Goal: Transaction & Acquisition: Purchase product/service

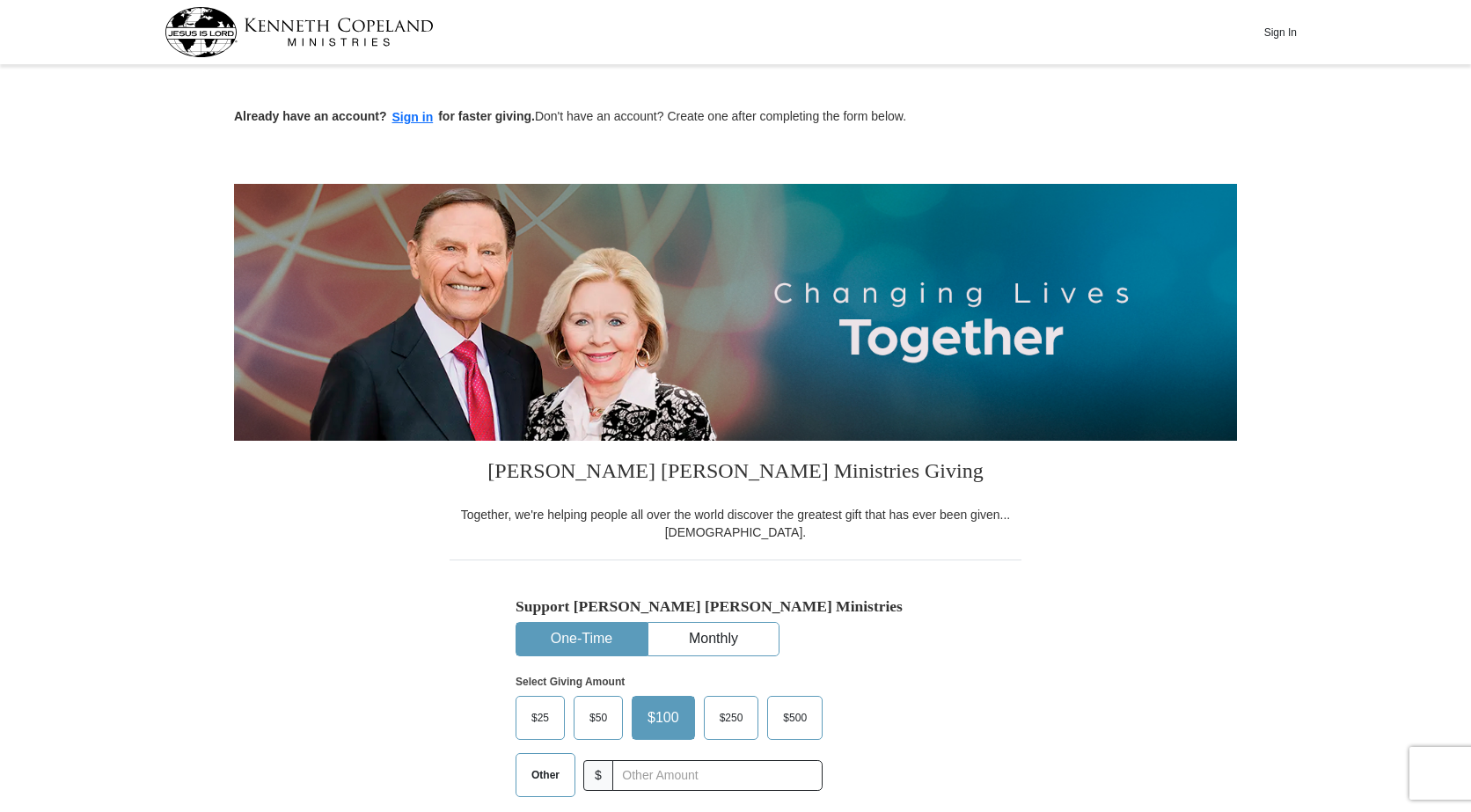
click at [577, 640] on button "One-Time" at bounding box center [582, 639] width 131 height 32
click at [660, 712] on span "$100" at bounding box center [664, 718] width 49 height 26
click at [0, 0] on input "$100" at bounding box center [0, 0] width 0 height 0
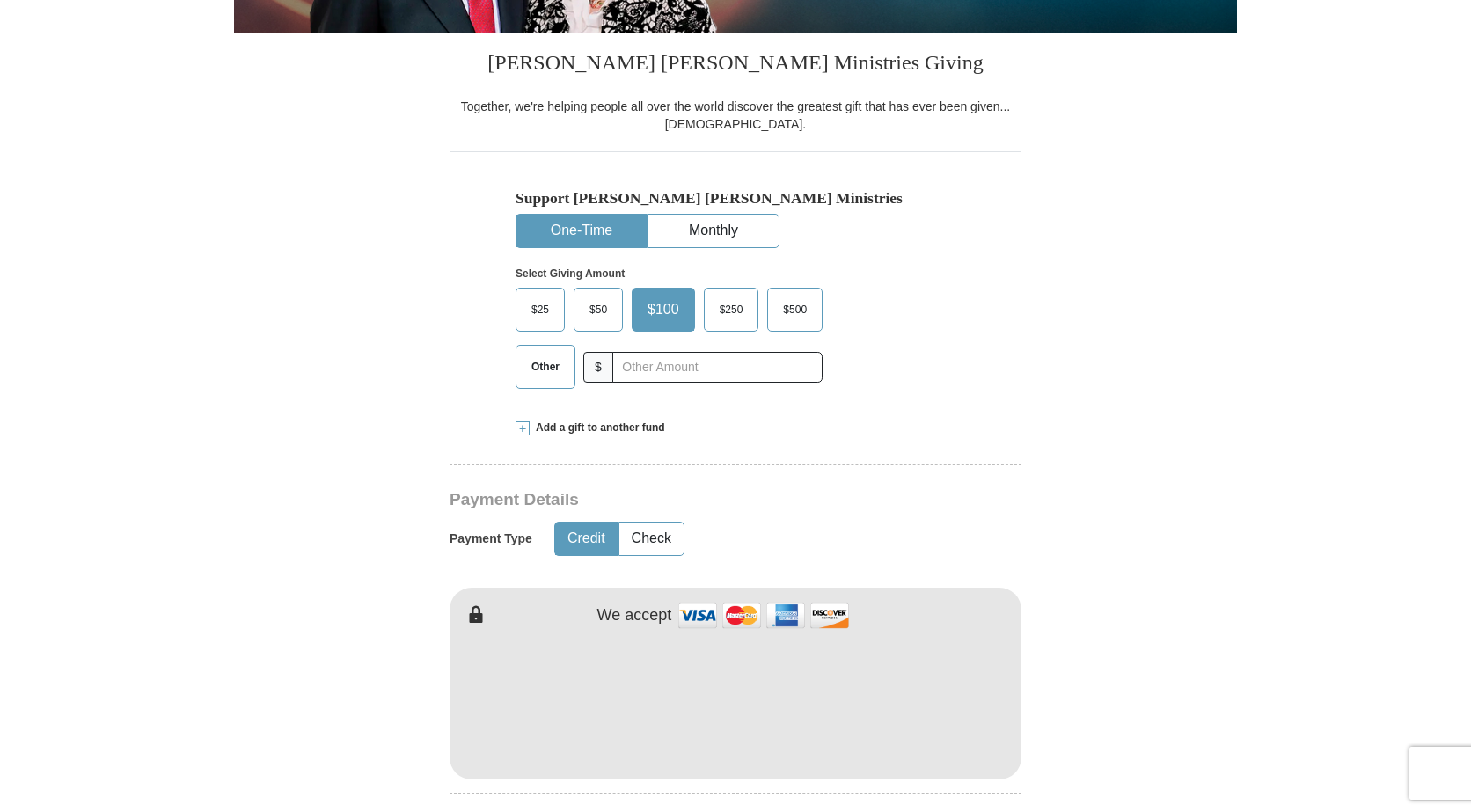
scroll to position [440, 0]
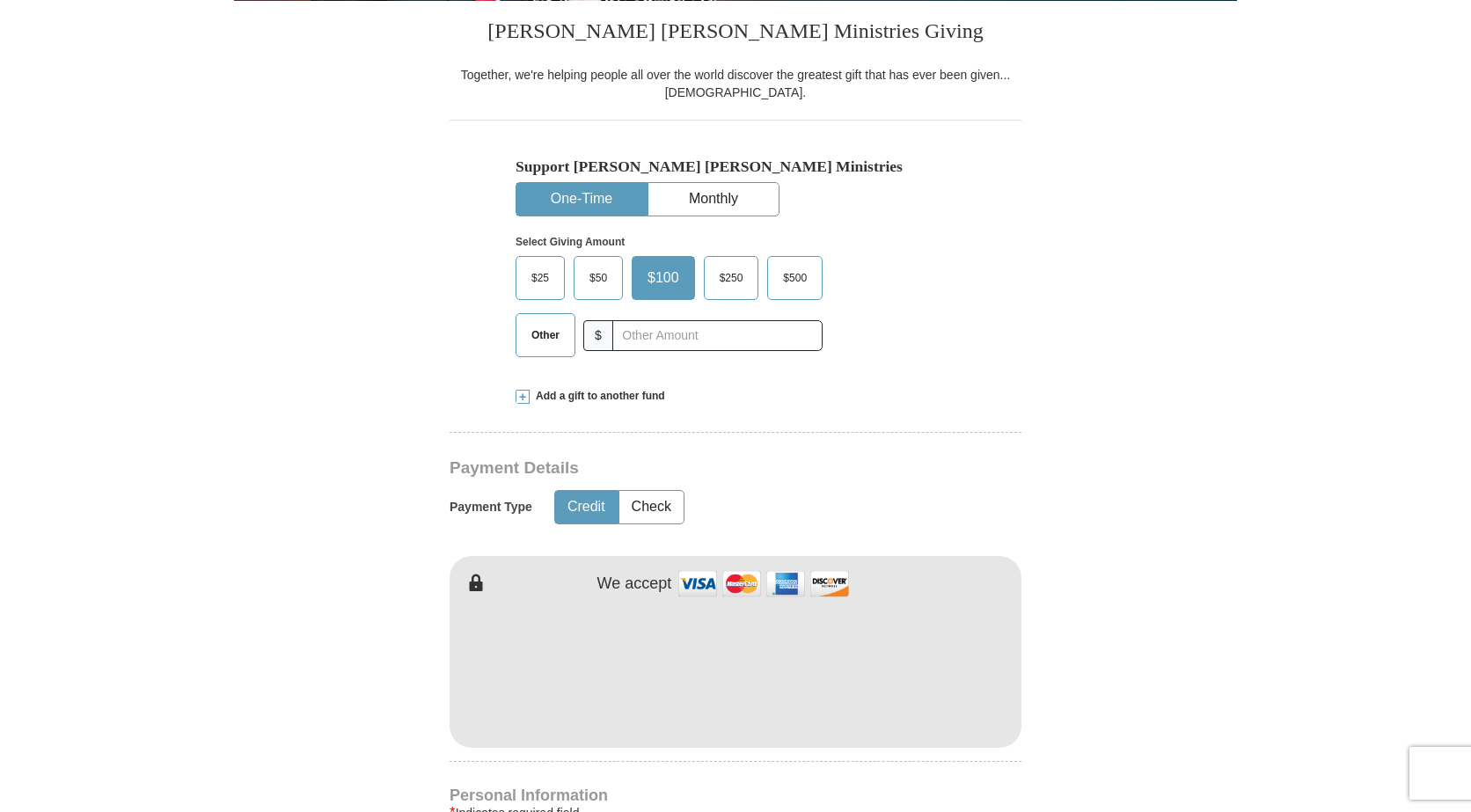
click at [582, 511] on button "Credit" at bounding box center [587, 507] width 62 height 32
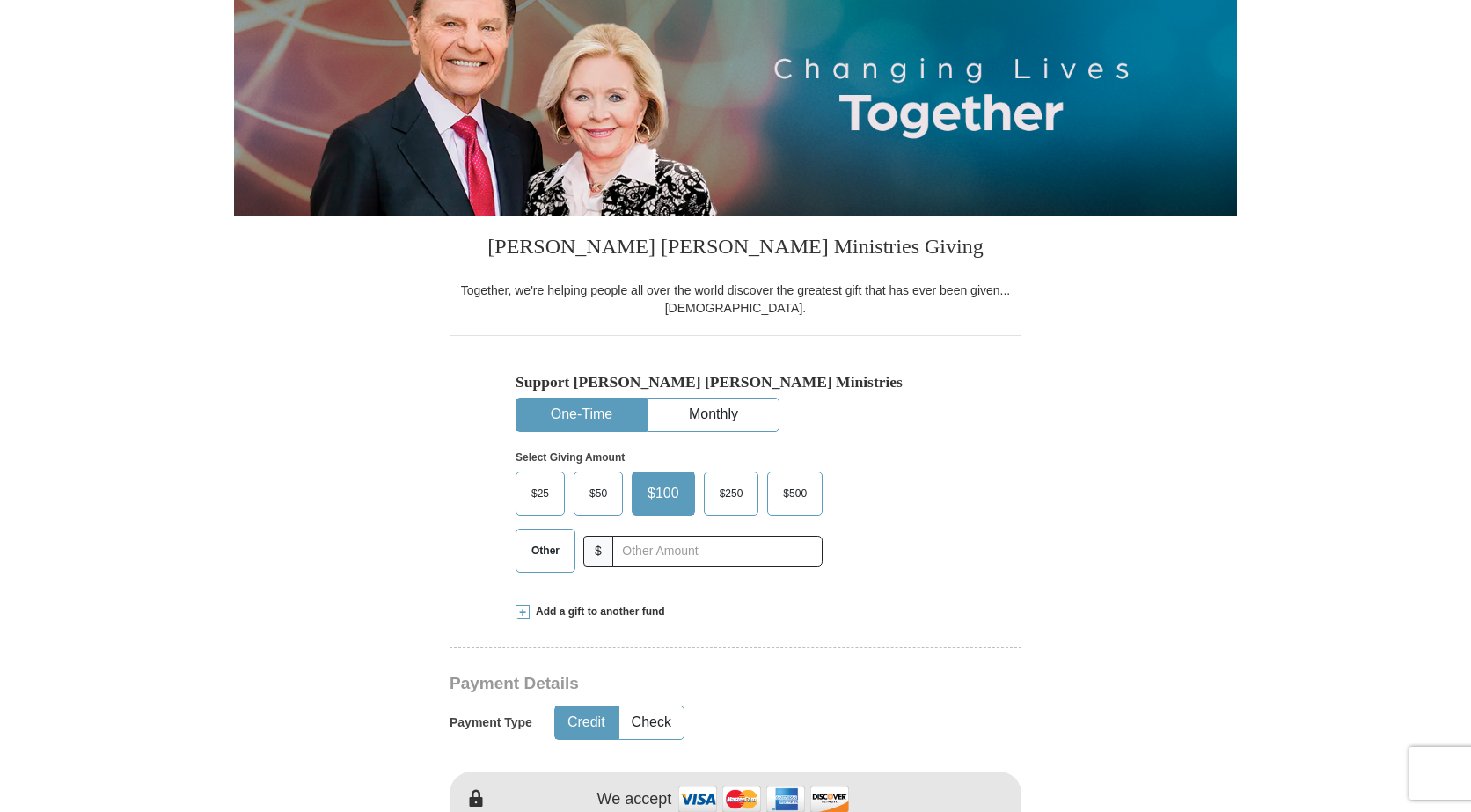
scroll to position [88, 0]
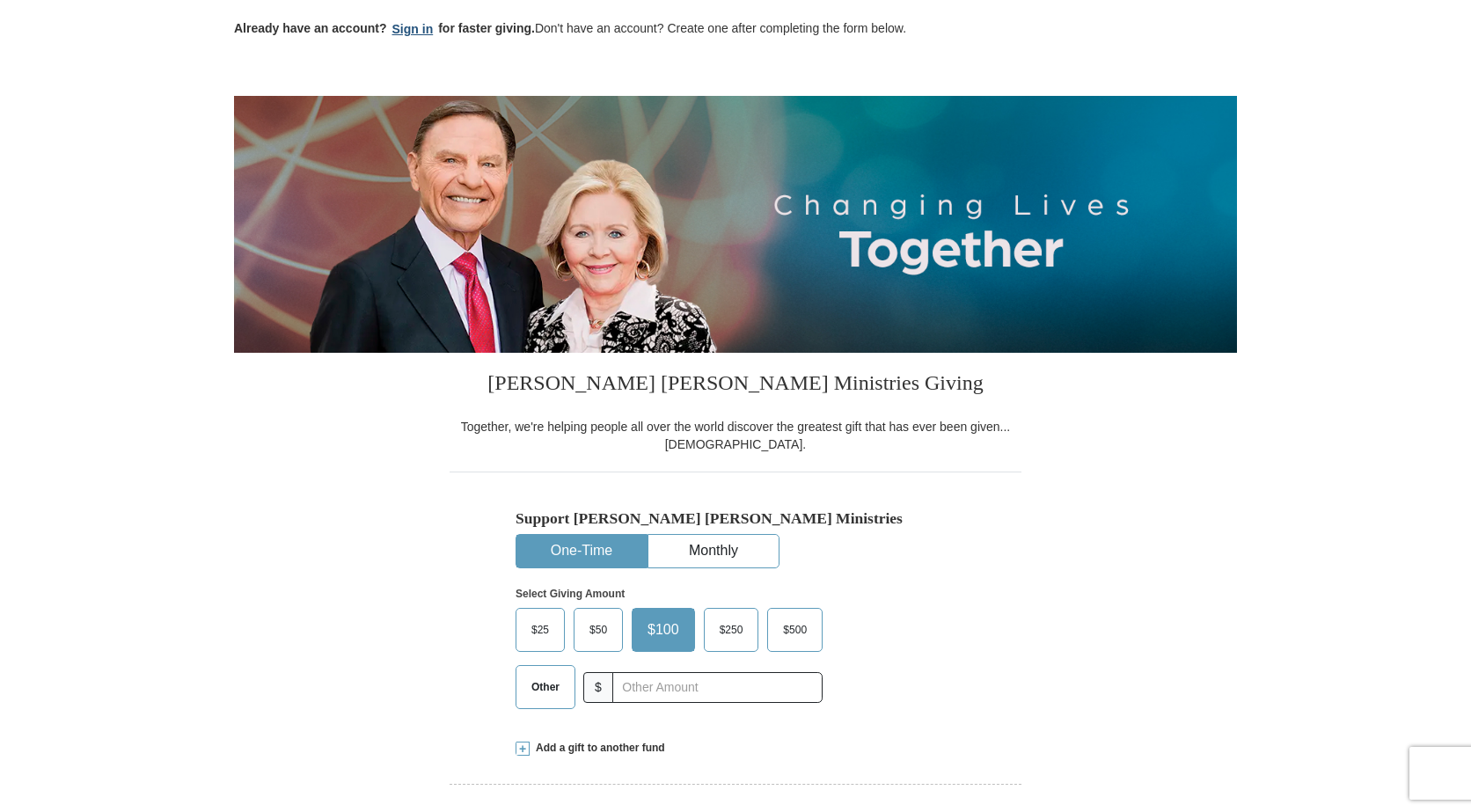
click at [410, 35] on button "Sign in" at bounding box center [413, 28] width 52 height 20
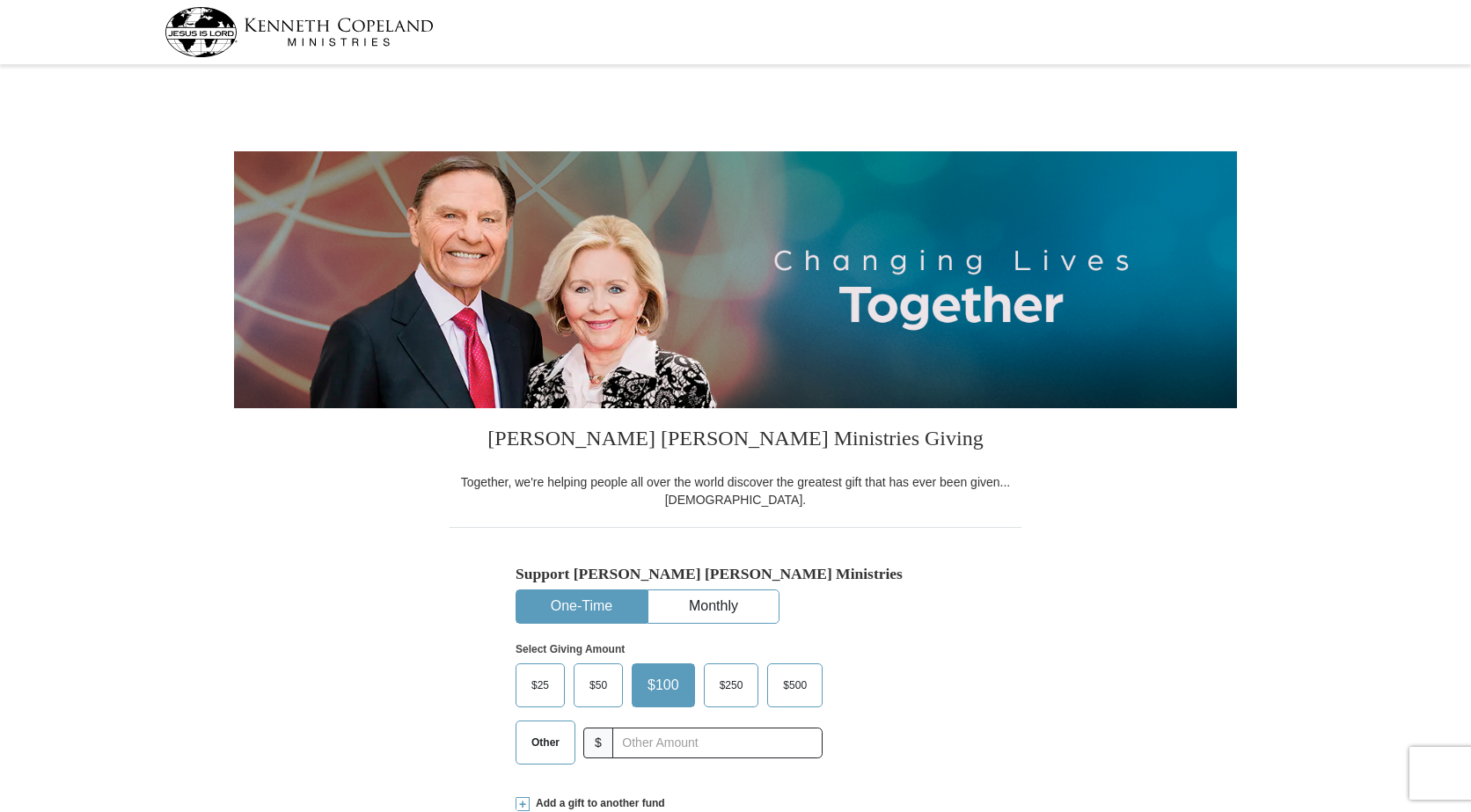
select select "TX"
click at [574, 598] on button "One-Time" at bounding box center [582, 607] width 131 height 32
click at [669, 687] on span "$100" at bounding box center [664, 685] width 49 height 26
click at [0, 0] on input "$100" at bounding box center [0, 0] width 0 height 0
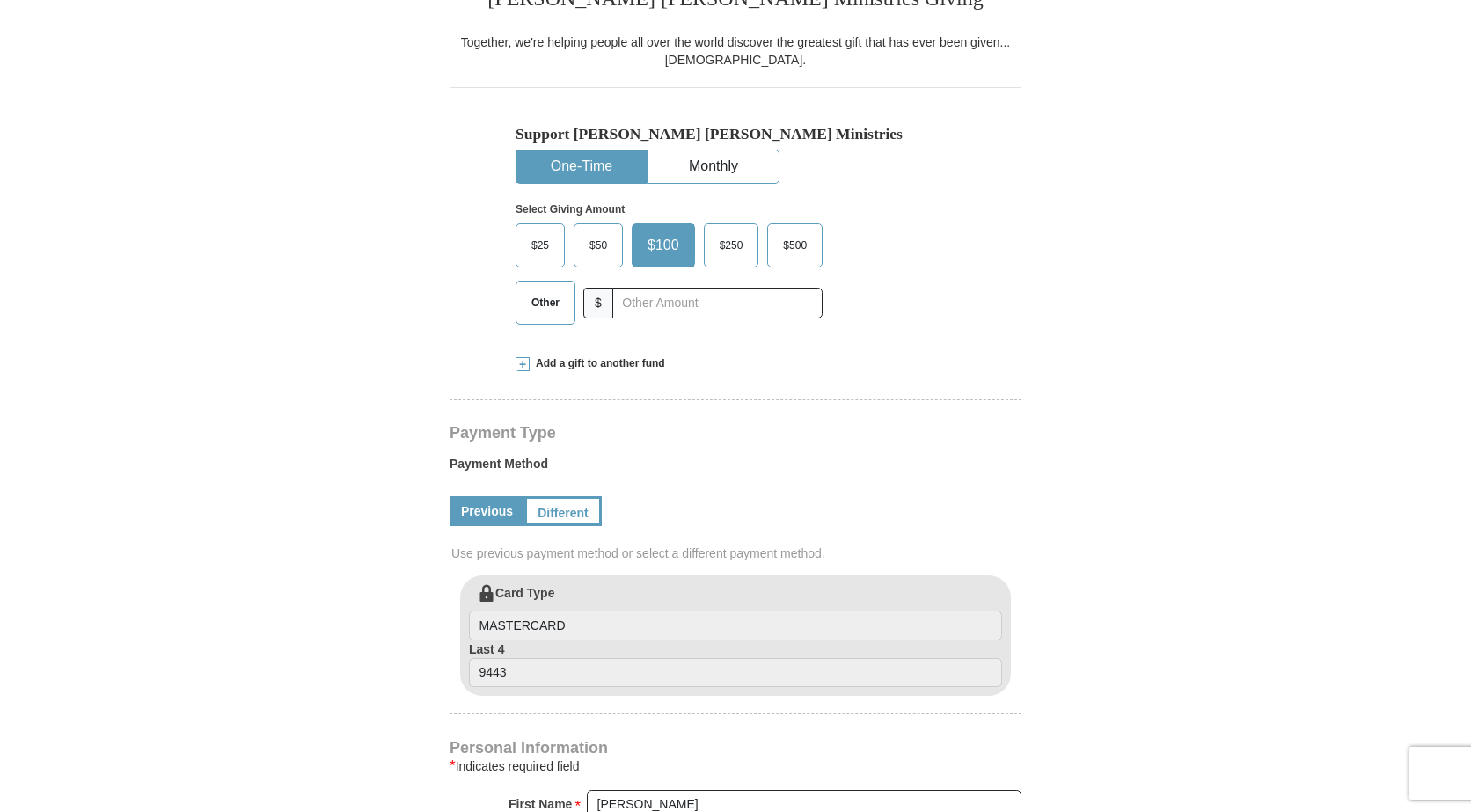
scroll to position [528, 0]
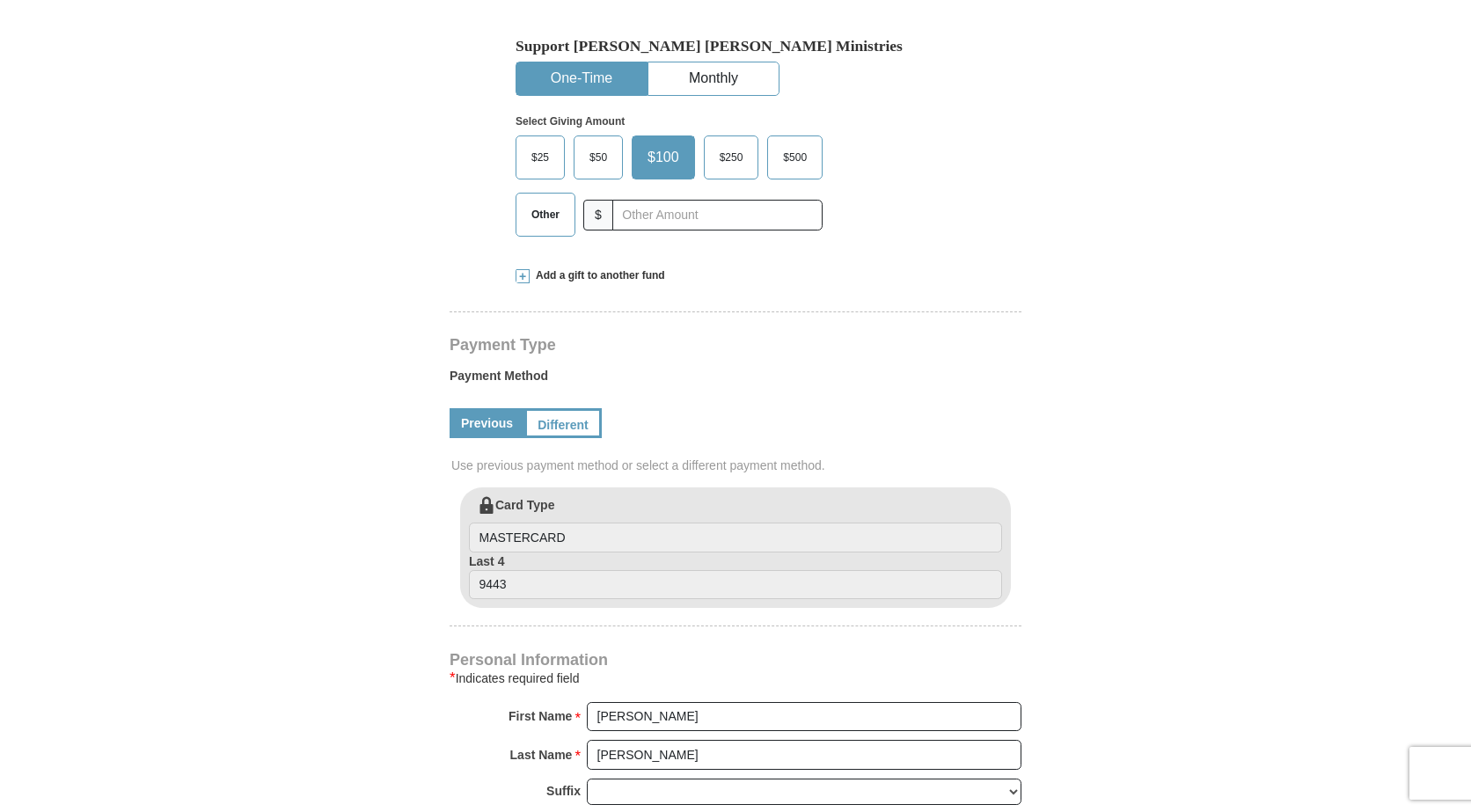
click at [488, 422] on link "Previous" at bounding box center [487, 423] width 75 height 30
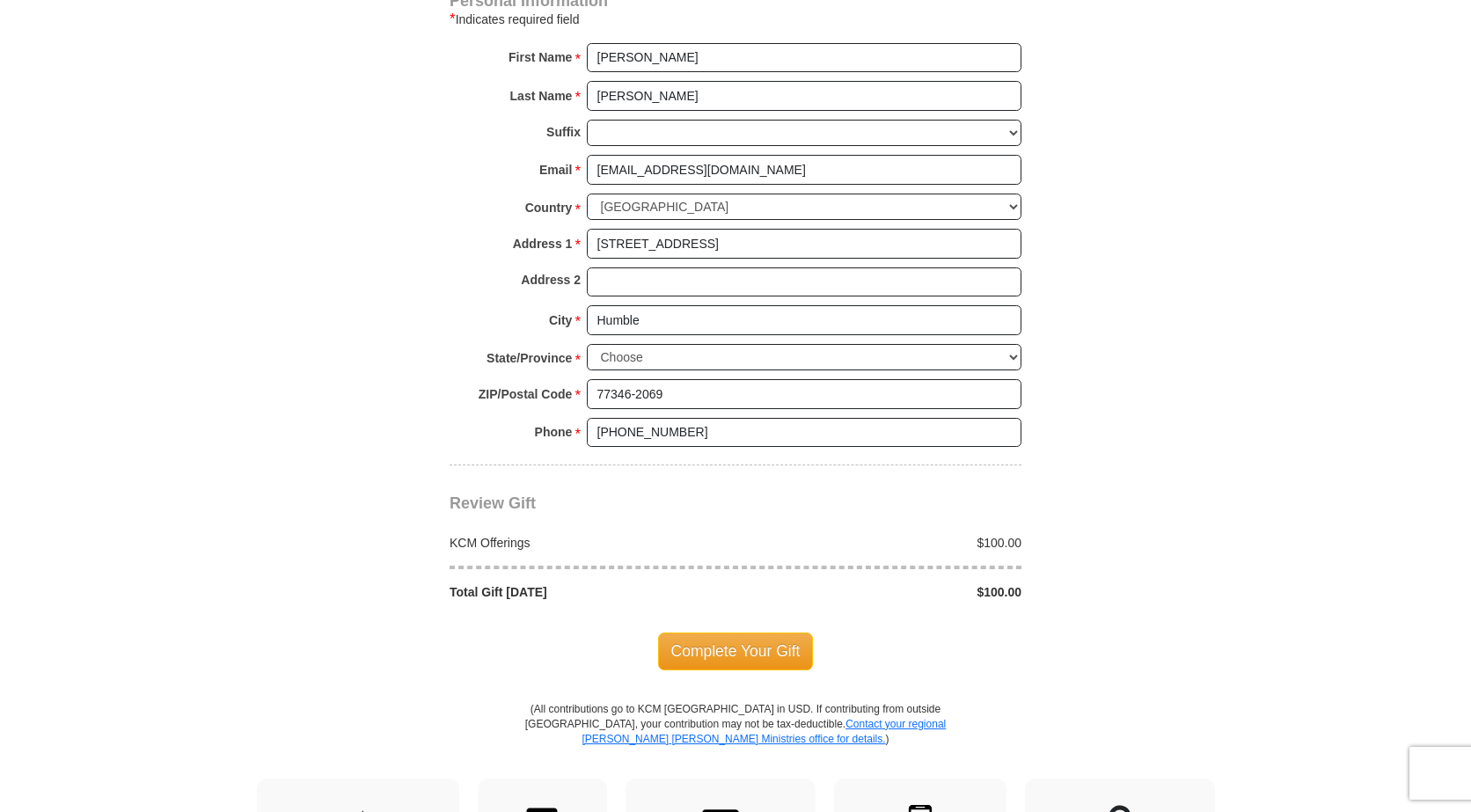
scroll to position [1232, 0]
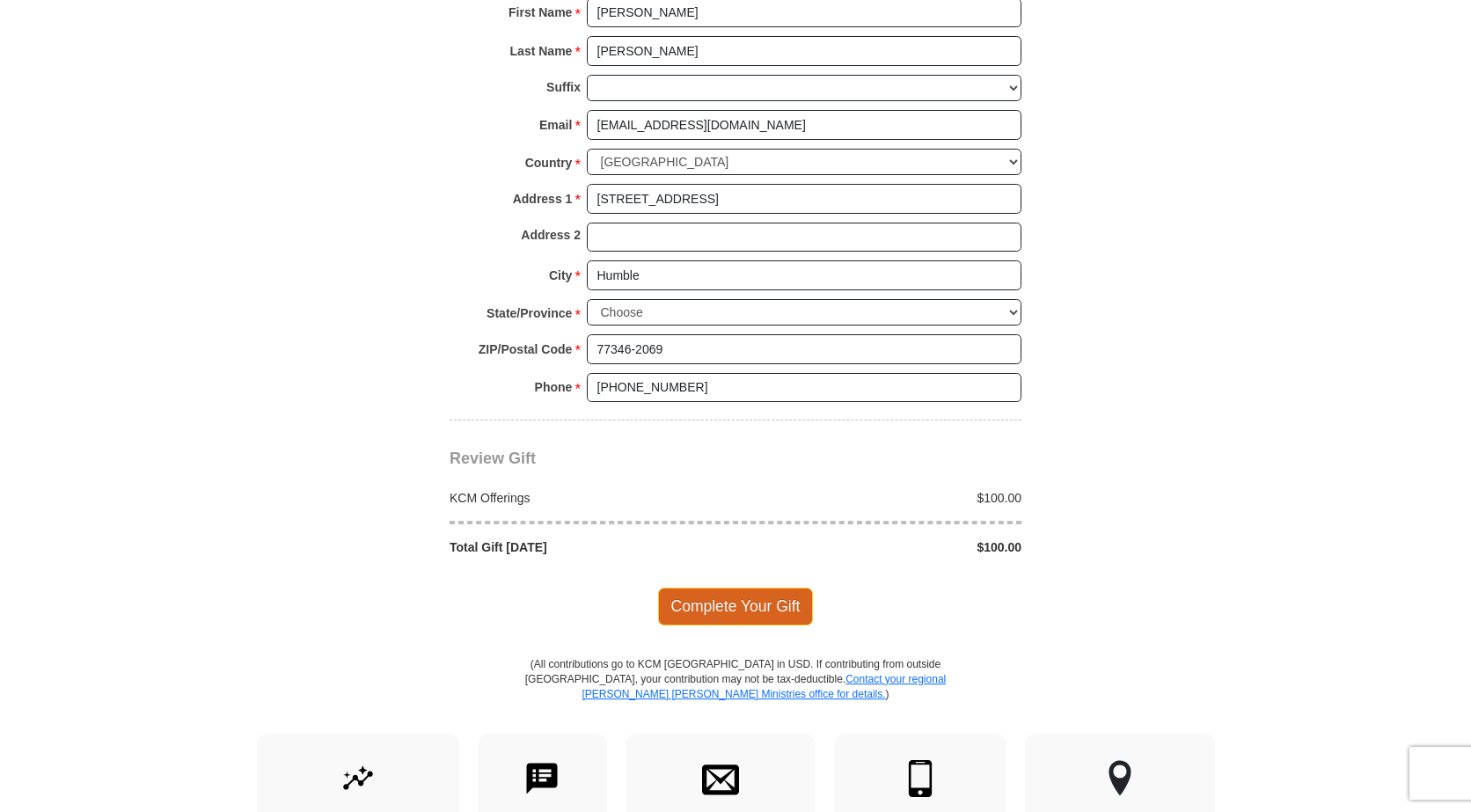
click at [709, 609] on span "Complete Your Gift" at bounding box center [736, 606] width 156 height 37
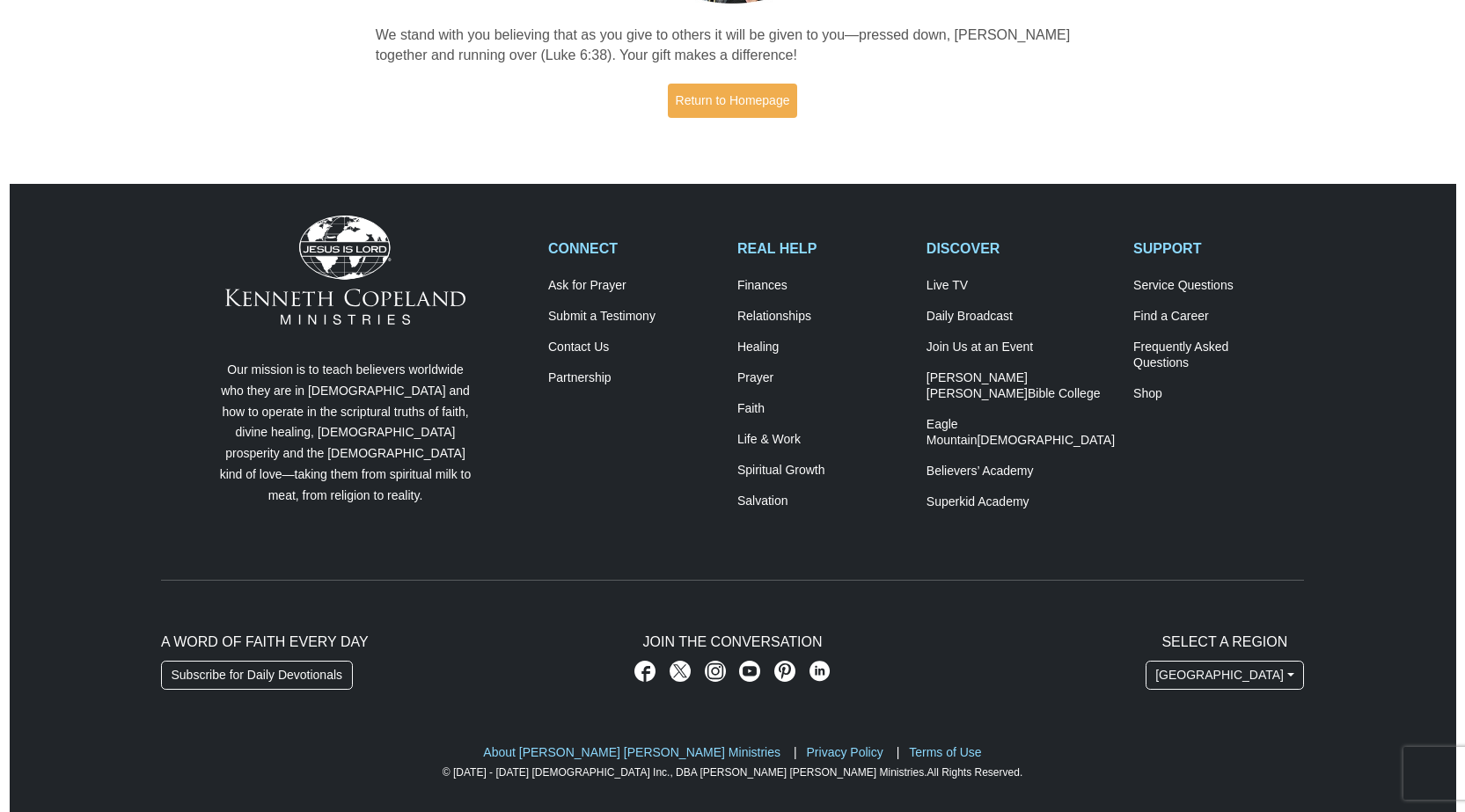
scroll to position [391, 0]
